Goal: Navigation & Orientation: Find specific page/section

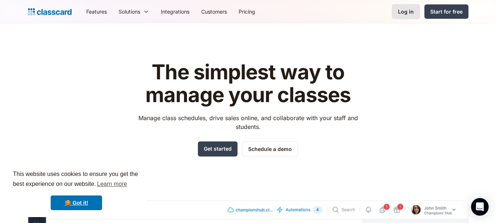
click at [408, 7] on link "Log in" at bounding box center [406, 11] width 28 height 15
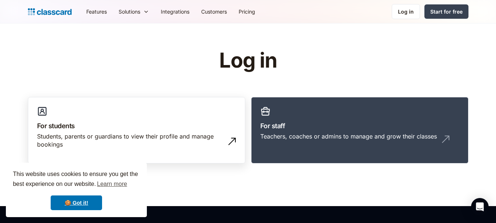
click at [148, 111] on link "For students Students, parents or guardians to view their profile and manage bo…" at bounding box center [136, 130] width 217 height 67
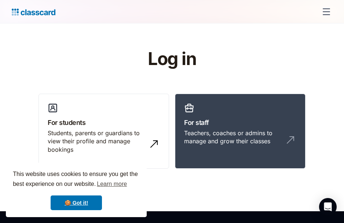
click at [174, 13] on div "menu" at bounding box center [327, 12] width 18 height 18
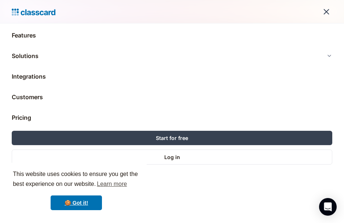
click at [174, 13] on div "menu" at bounding box center [327, 12] width 6 height 6
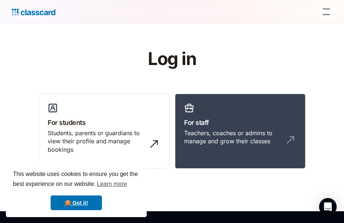
click at [174, 13] on div "menu" at bounding box center [327, 12] width 18 height 18
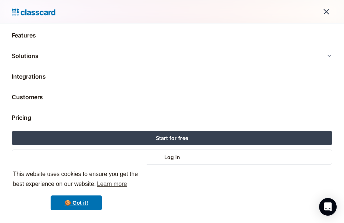
click at [174, 13] on div "menu" at bounding box center [327, 12] width 6 height 6
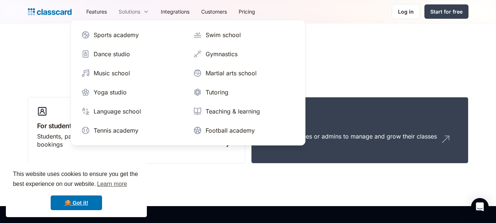
click at [138, 16] on div "Solutions" at bounding box center [134, 11] width 42 height 17
click at [117, 36] on div "Sports academy" at bounding box center [116, 34] width 45 height 9
